Goal: Information Seeking & Learning: Learn about a topic

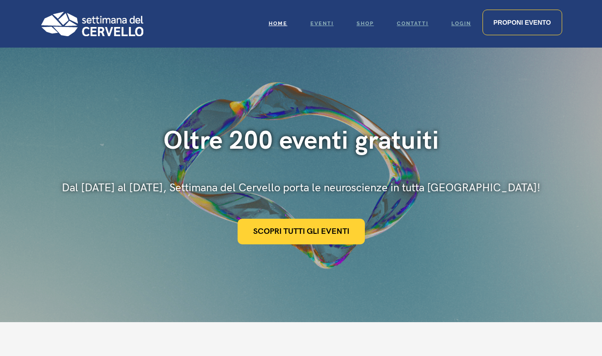
click at [117, 33] on img at bounding box center [91, 23] width 103 height 25
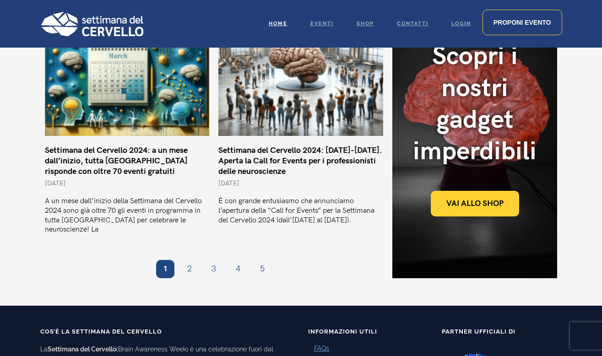
scroll to position [801, 0]
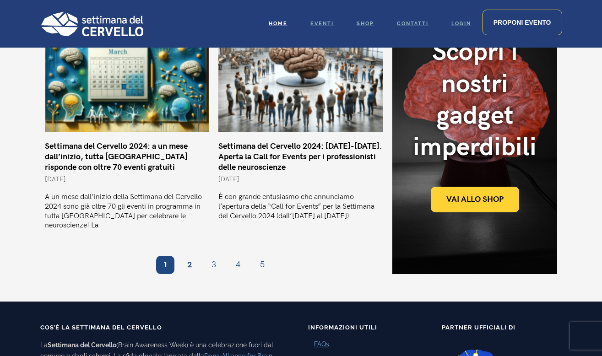
click at [187, 256] on link "Pagina 2" at bounding box center [189, 265] width 18 height 18
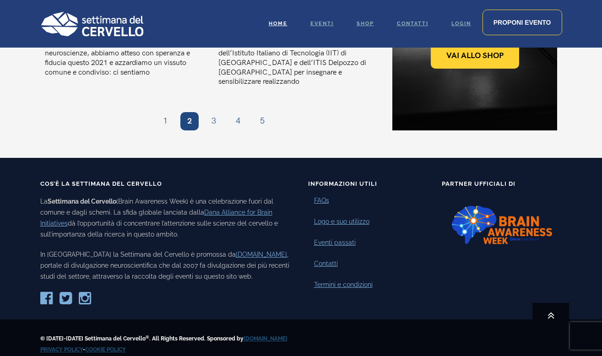
scroll to position [936, 0]
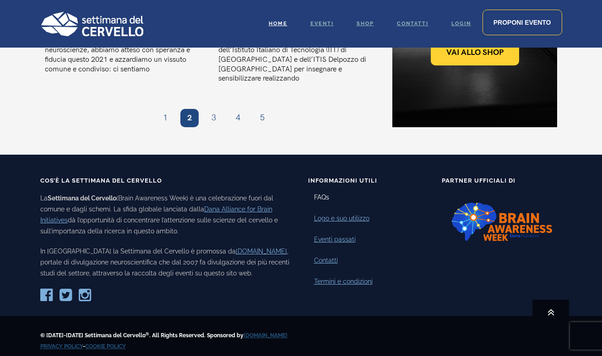
click at [321, 193] on link "FAQs" at bounding box center [321, 198] width 15 height 10
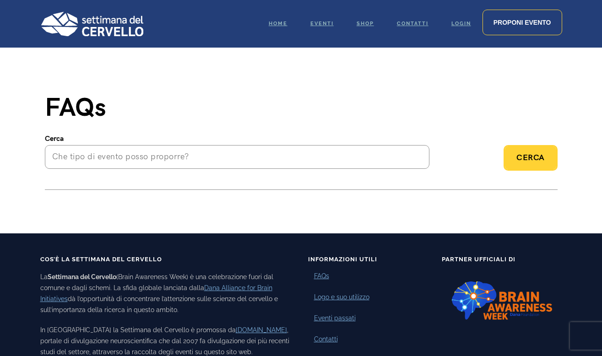
scroll to position [0, 0]
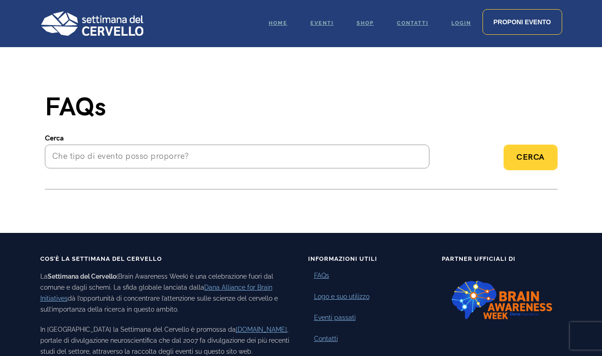
click at [526, 158] on span "Cerca" at bounding box center [531, 157] width 28 height 10
click at [270, 151] on input "search" at bounding box center [237, 157] width 385 height 24
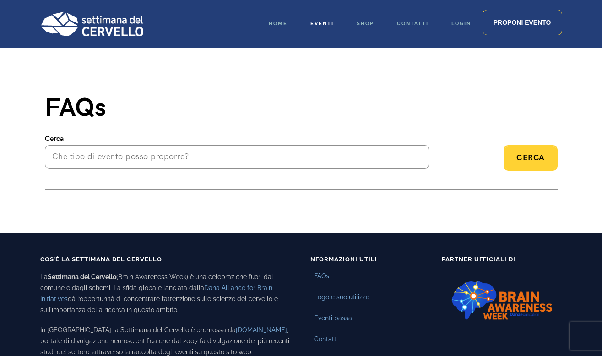
click at [320, 22] on span "Eventi" at bounding box center [321, 24] width 23 height 6
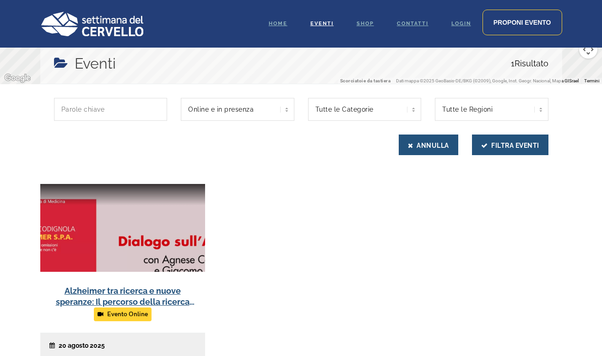
scroll to position [203, 0]
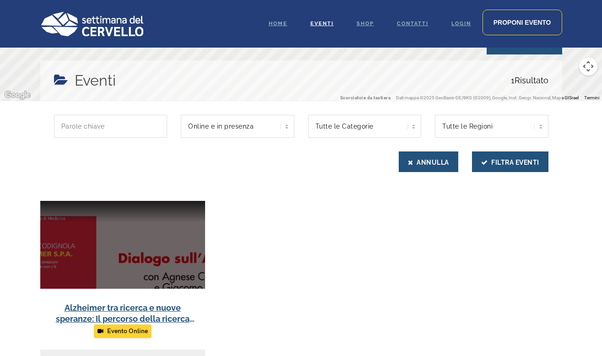
click at [177, 251] on link at bounding box center [122, 288] width 165 height 174
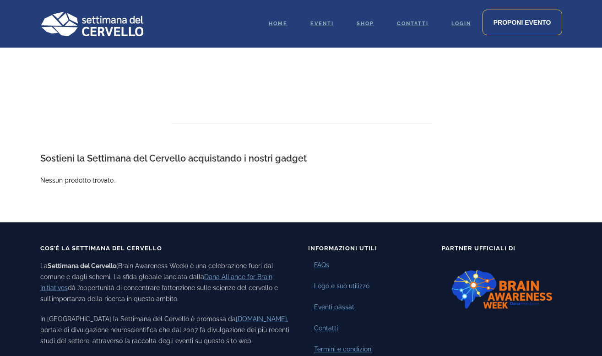
scroll to position [1094, 0]
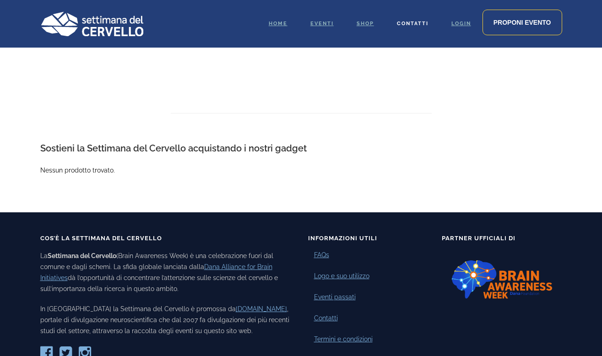
click at [411, 22] on span "Contatti" at bounding box center [413, 24] width 32 height 6
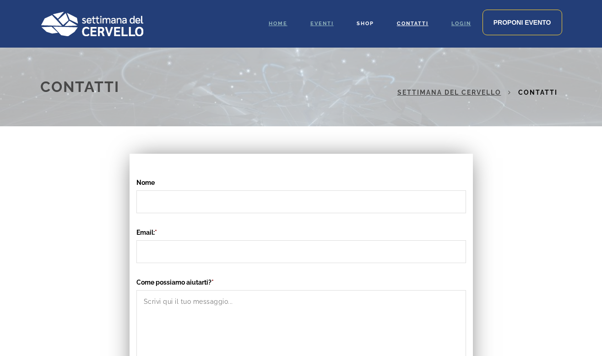
click at [363, 22] on span "Shop" at bounding box center [365, 24] width 17 height 6
click at [277, 21] on span "Home" at bounding box center [278, 24] width 19 height 6
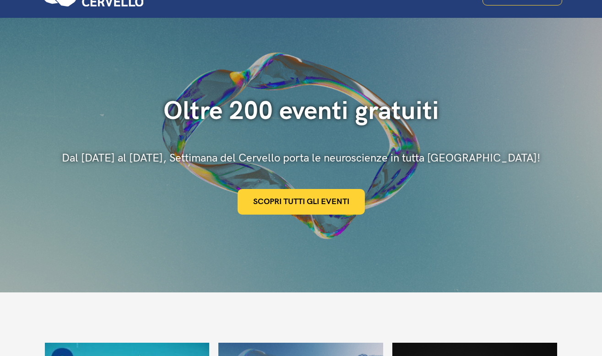
scroll to position [48, 0]
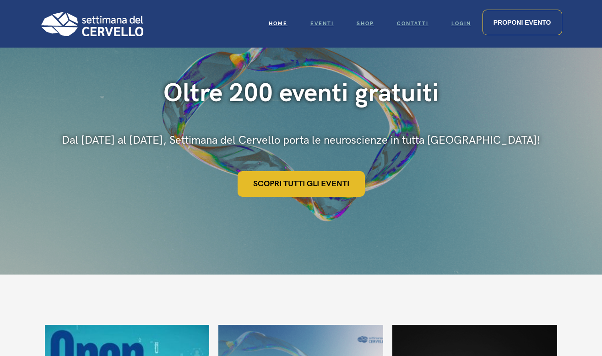
click at [309, 183] on link "Scopri tutti gli eventi" at bounding box center [301, 184] width 127 height 26
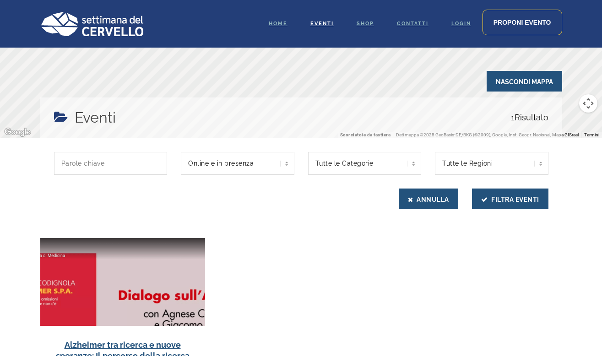
scroll to position [163, 0]
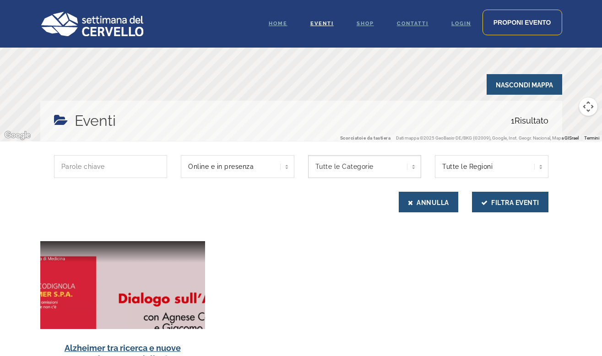
click at [353, 168] on select "Tutte le Categorie Intervista" at bounding box center [365, 166] width 114 height 23
click at [126, 164] on input "text" at bounding box center [111, 166] width 114 height 23
type input "cervello"
click at [472, 192] on button "Filtra Eventi" at bounding box center [510, 202] width 76 height 21
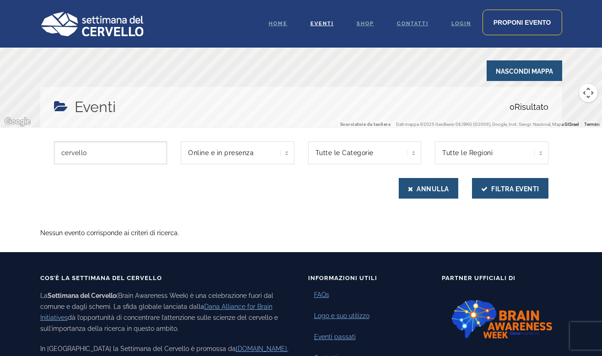
scroll to position [179, 0]
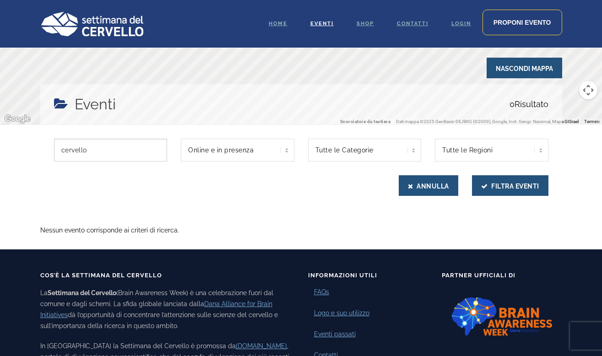
click at [157, 152] on input "cervello" at bounding box center [111, 150] width 114 height 23
click at [271, 27] on link "Home" at bounding box center [278, 24] width 42 height 48
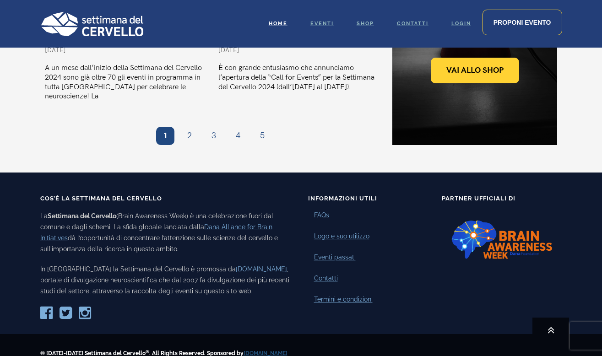
scroll to position [938, 0]
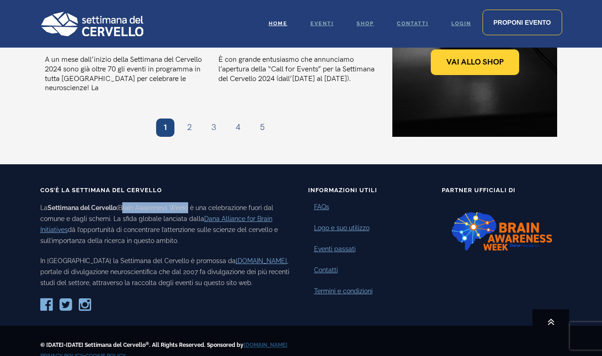
drag, startPoint x: 123, startPoint y: 190, endPoint x: 190, endPoint y: 186, distance: 67.0
click at [190, 202] on p "La Settimana del Cervello (Brain Awareness Week) è una celebrazione fuori dal c…" at bounding box center [167, 224] width 254 height 44
copy p "Brain Awareness Week"
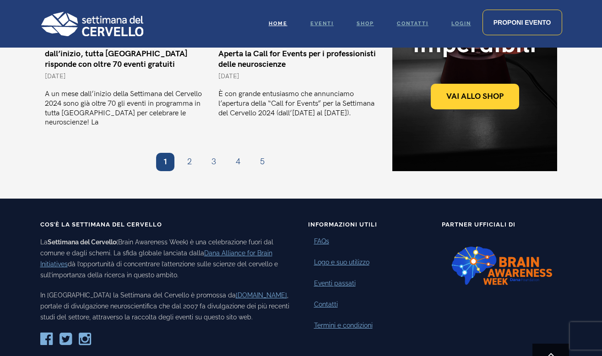
scroll to position [938, 0]
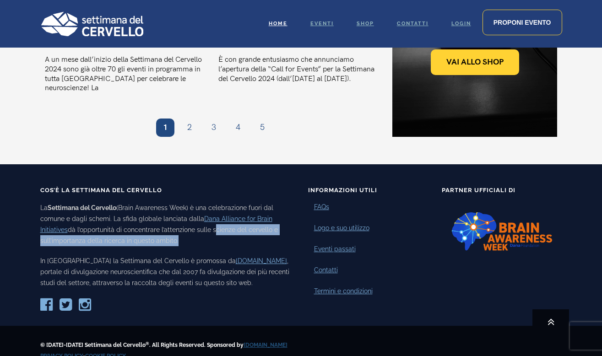
drag, startPoint x: 212, startPoint y: 211, endPoint x: 174, endPoint y: 218, distance: 38.7
click at [174, 218] on p "La Settimana del Cervello (Brain Awareness Week) è una celebrazione fuori dal c…" at bounding box center [167, 224] width 254 height 44
copy p "scienze del cervello e sull’importanza della ricerca in questo ambito"
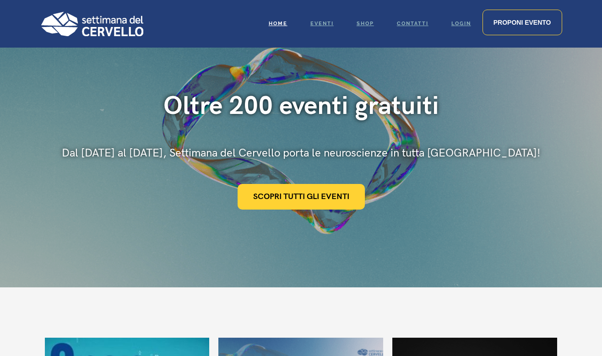
scroll to position [0, 0]
